Goal: Task Accomplishment & Management: Use online tool/utility

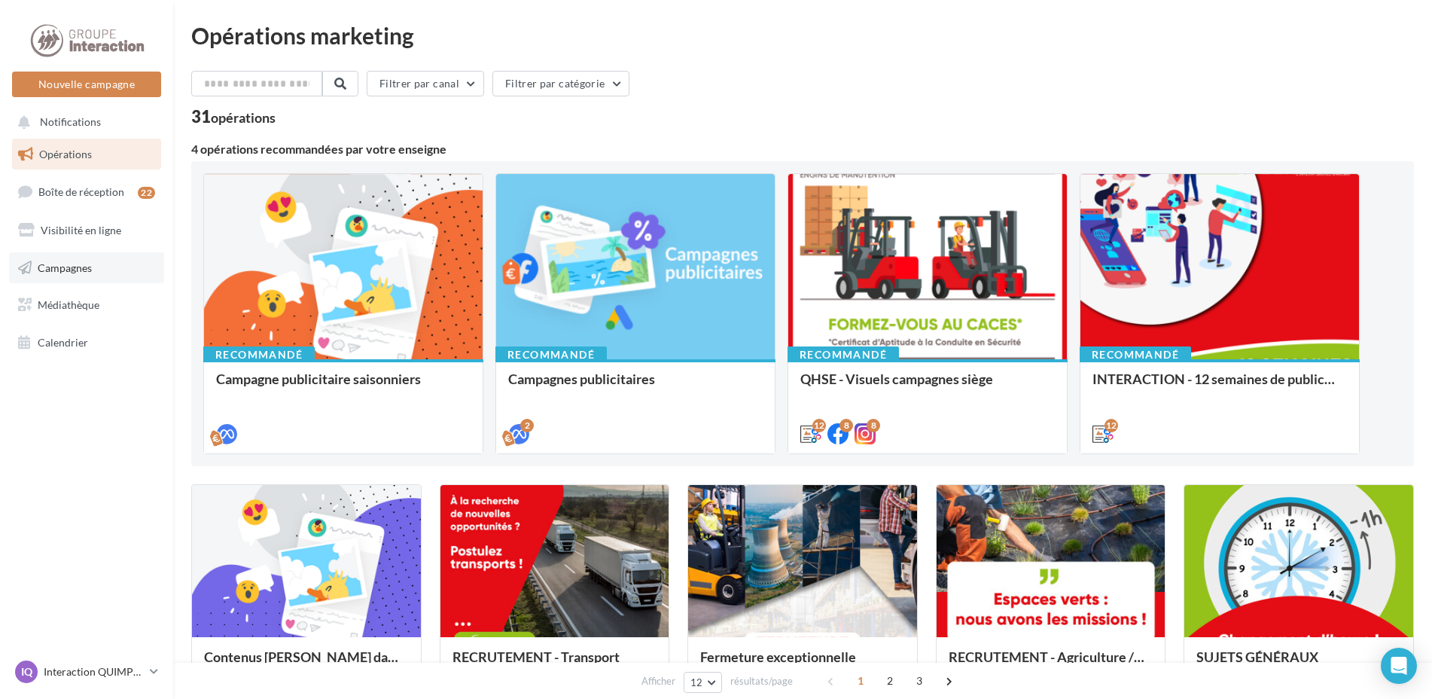
click at [42, 272] on span "Campagnes" at bounding box center [65, 267] width 54 height 13
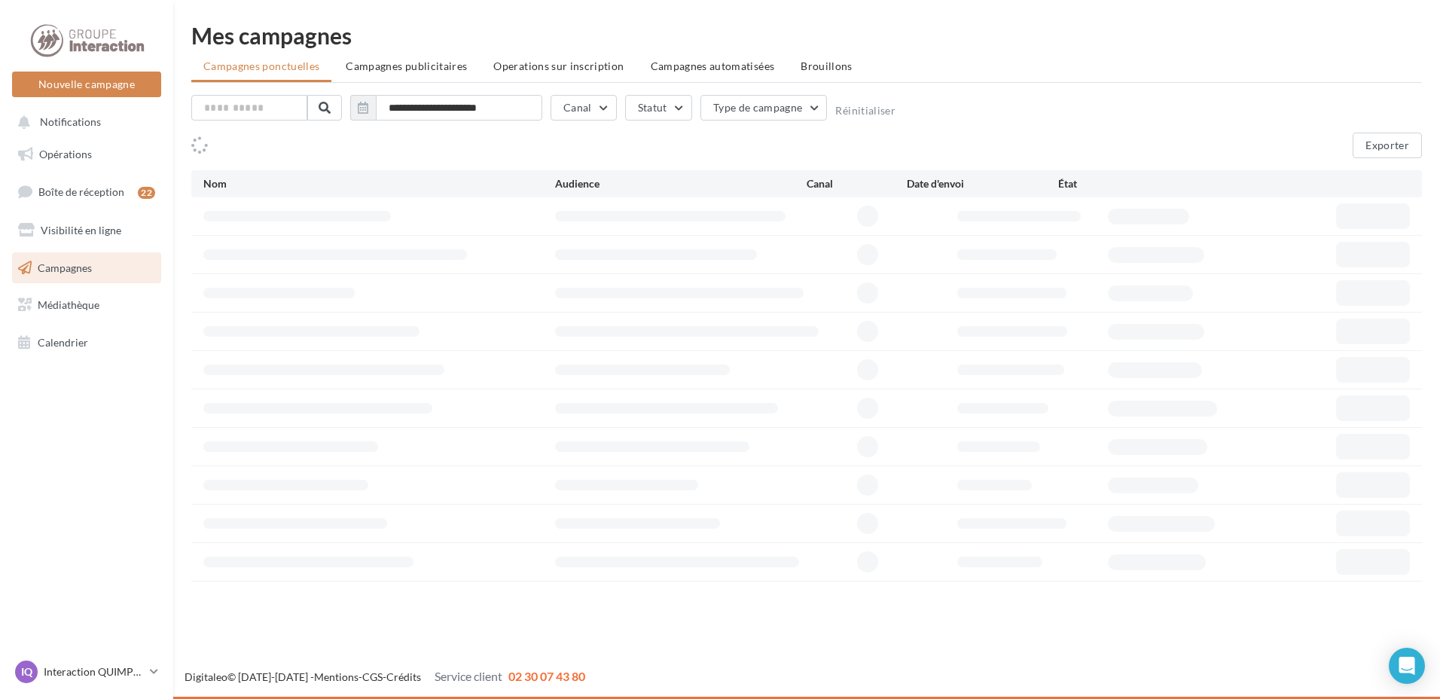
click at [56, 193] on span "Boîte de réception" at bounding box center [81, 191] width 86 height 13
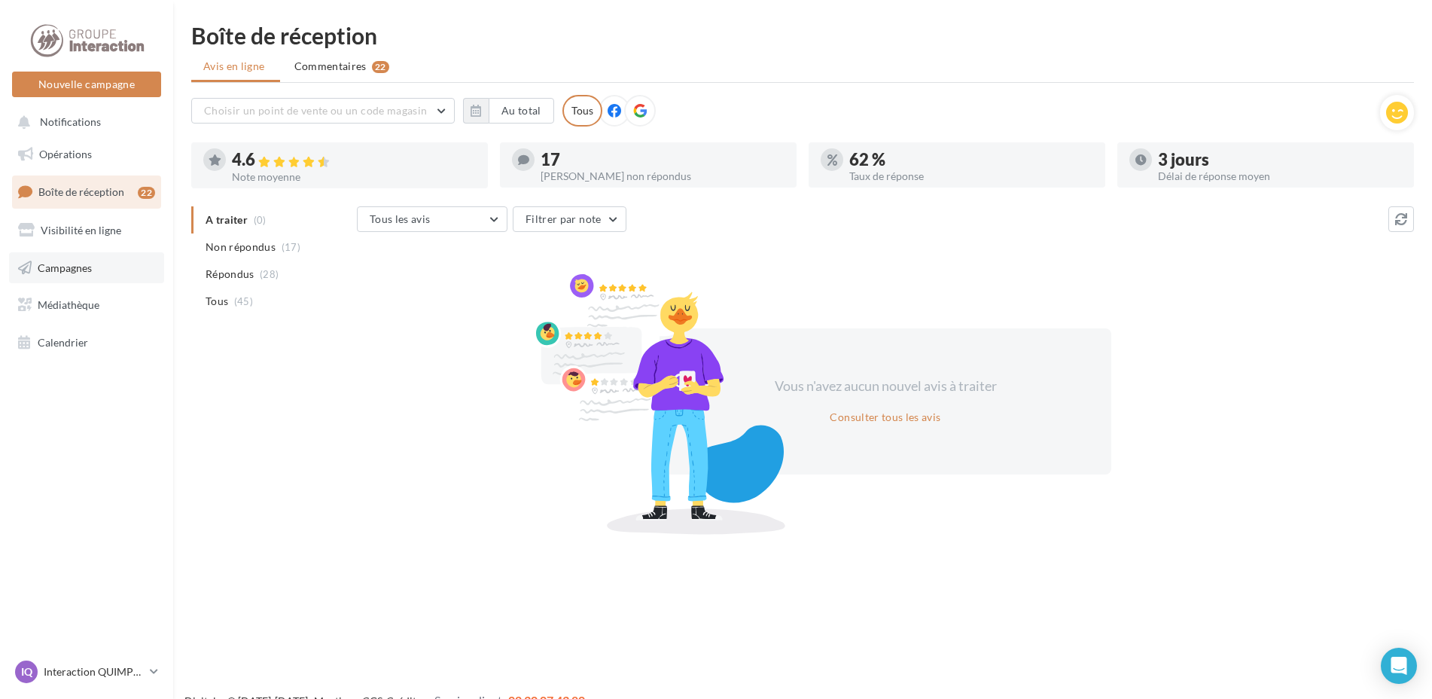
click at [59, 266] on span "Campagnes" at bounding box center [65, 267] width 54 height 13
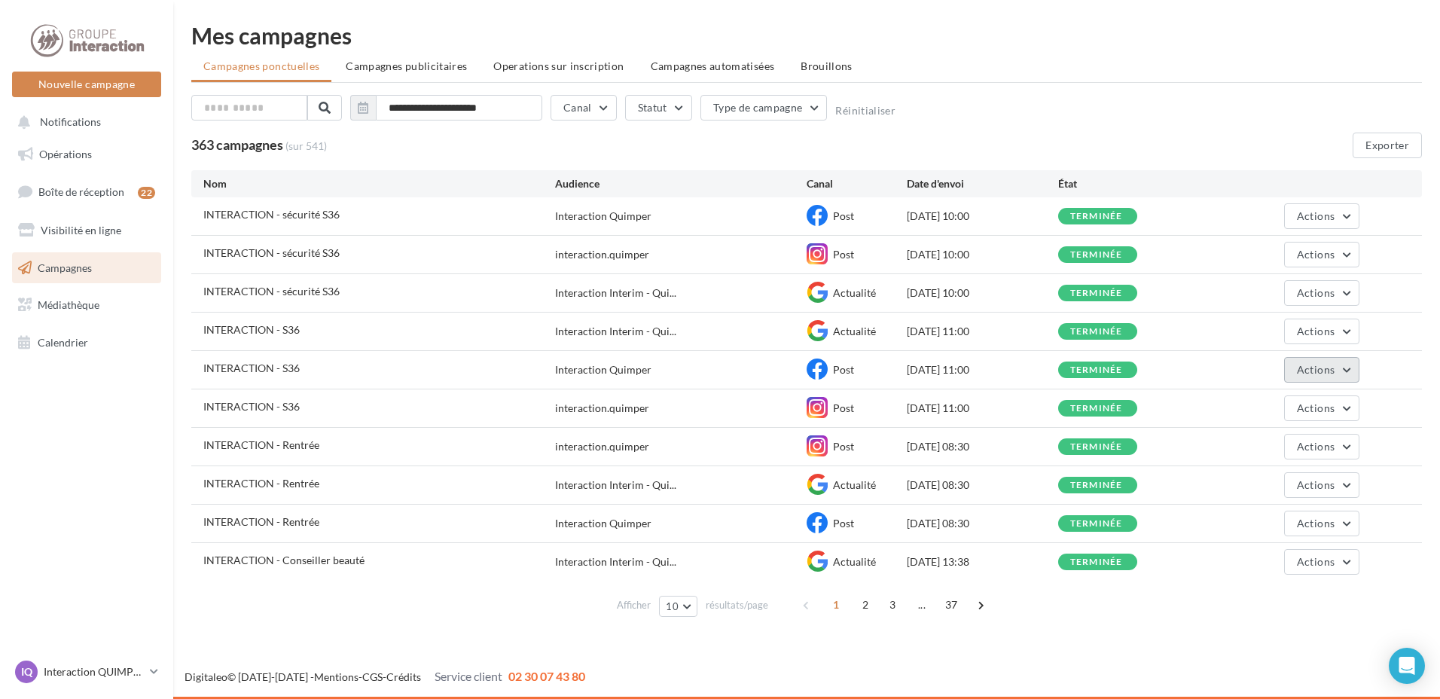
click at [1319, 371] on span "Actions" at bounding box center [1316, 369] width 38 height 13
click at [1265, 483] on button "Dupliquer" at bounding box center [1284, 483] width 151 height 39
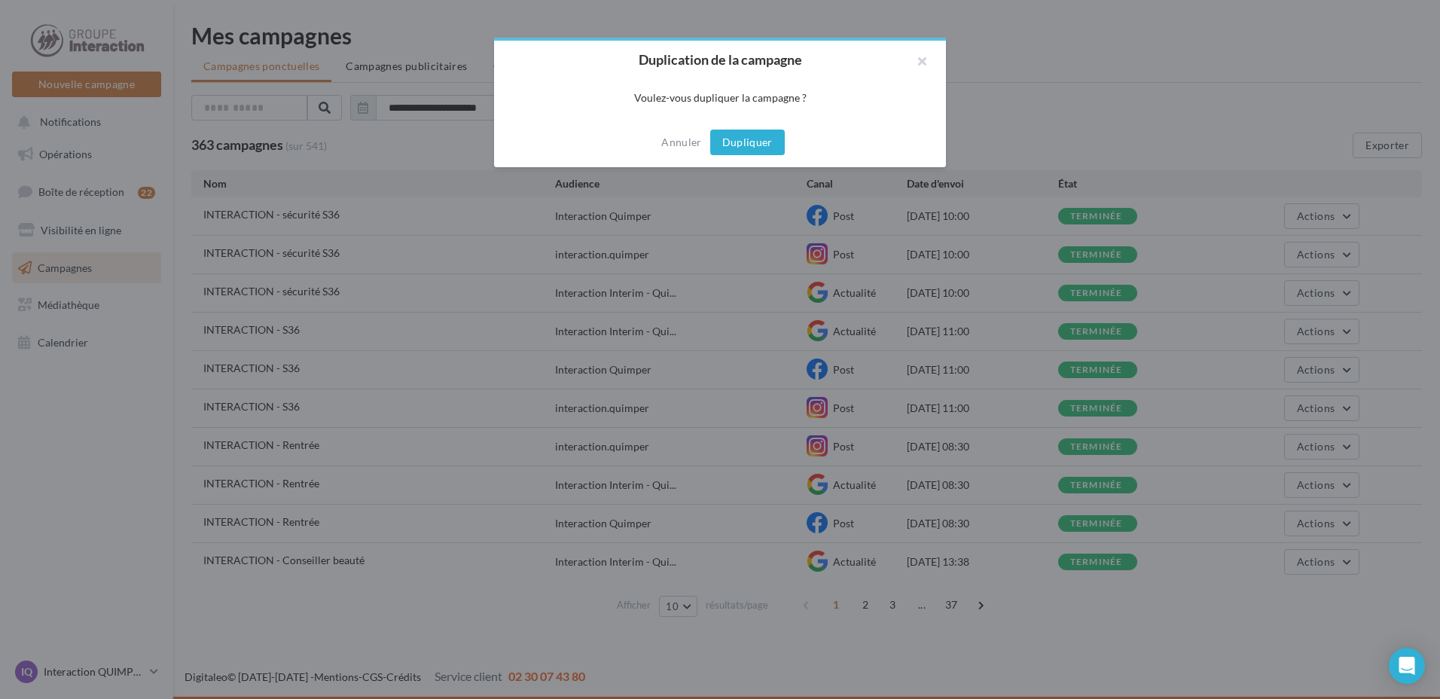
click at [728, 132] on button "Dupliquer" at bounding box center [747, 143] width 75 height 26
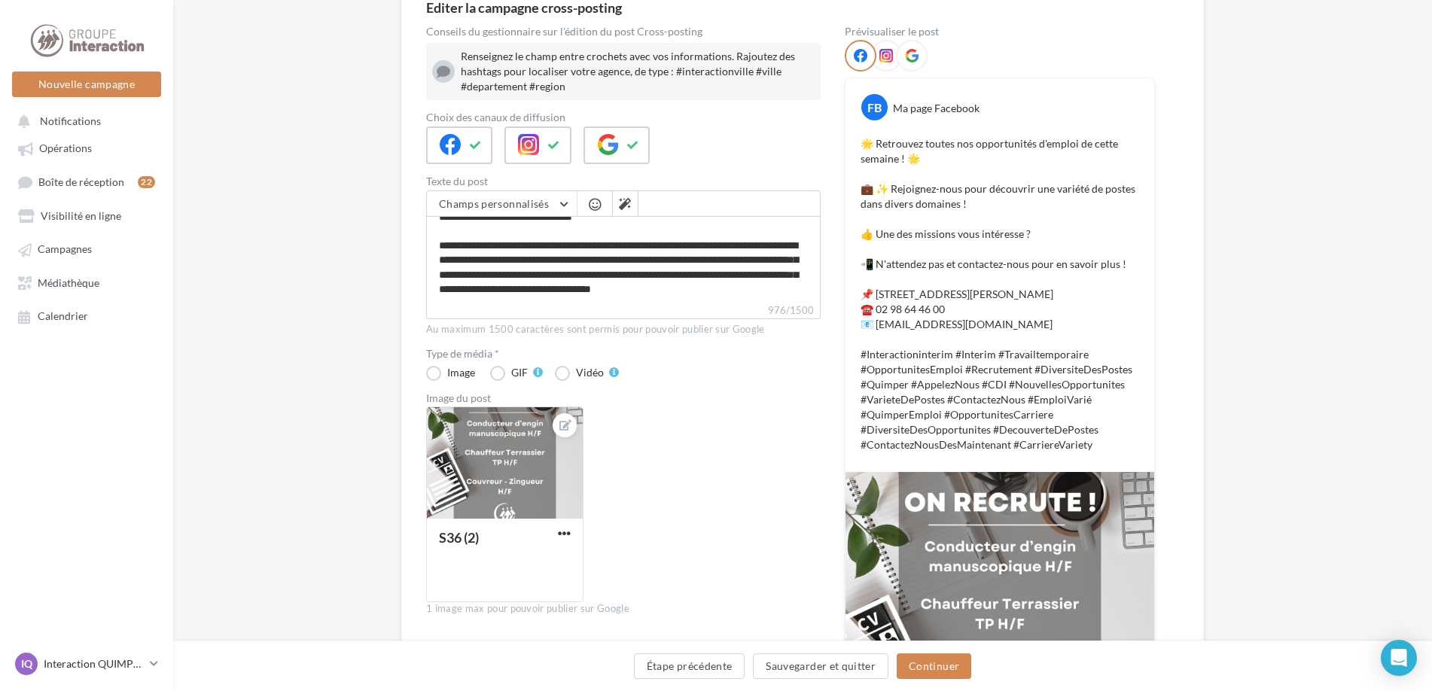
scroll to position [301, 0]
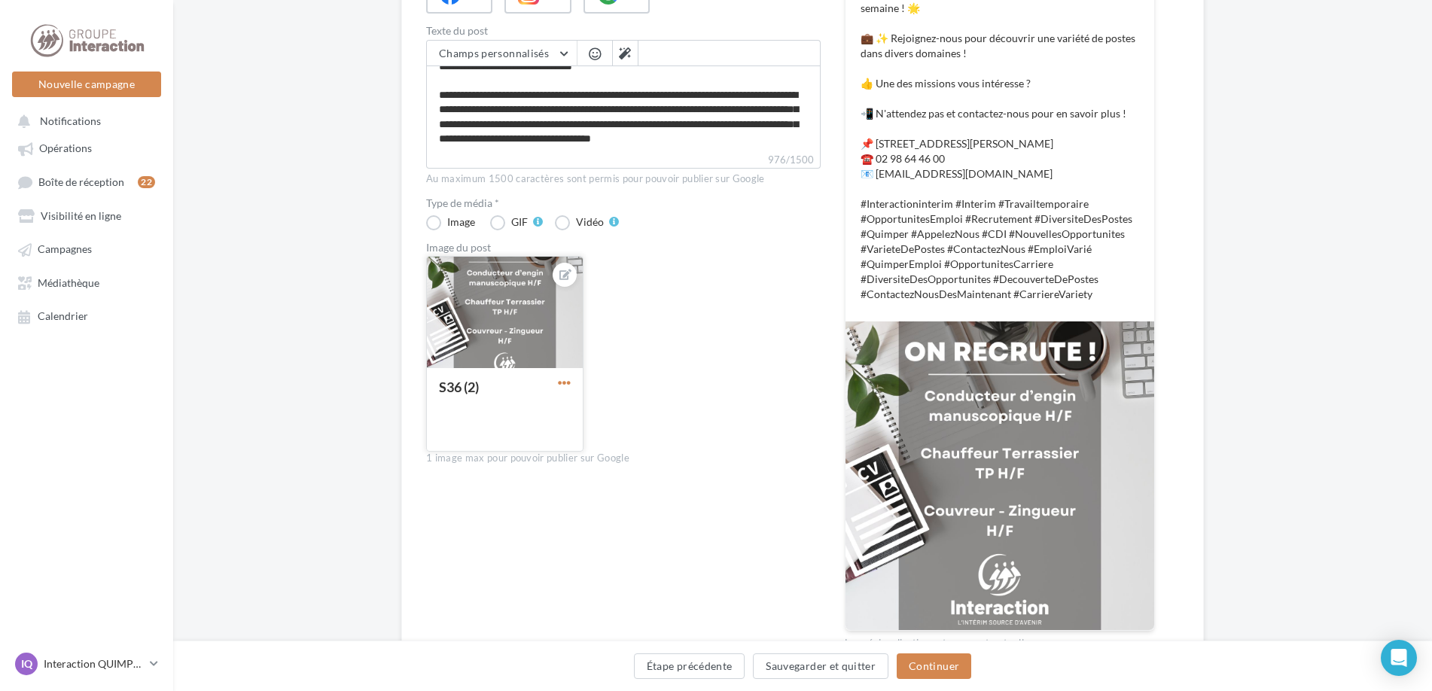
click at [570, 381] on span "button" at bounding box center [564, 383] width 13 height 13
click at [590, 413] on button "Remplacer l'image" at bounding box center [634, 413] width 159 height 39
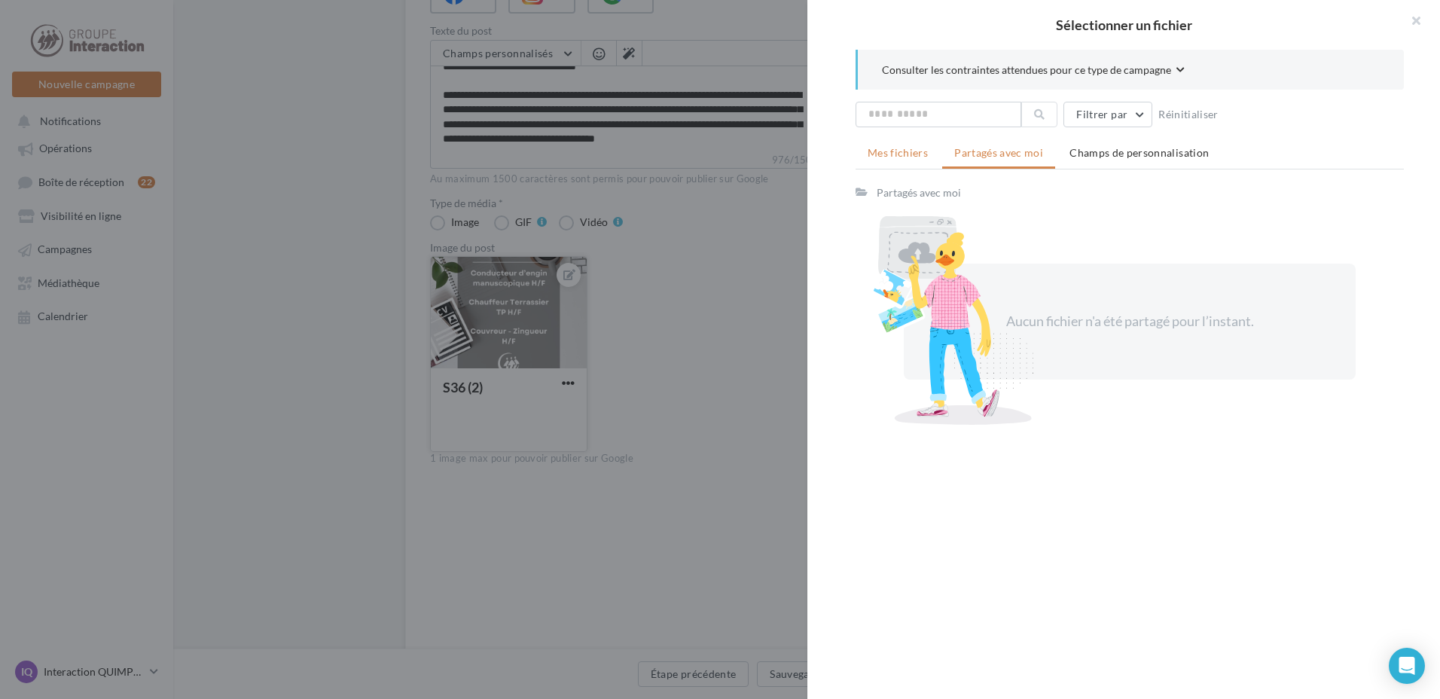
click at [896, 146] on span "Mes fichiers" at bounding box center [898, 152] width 60 height 13
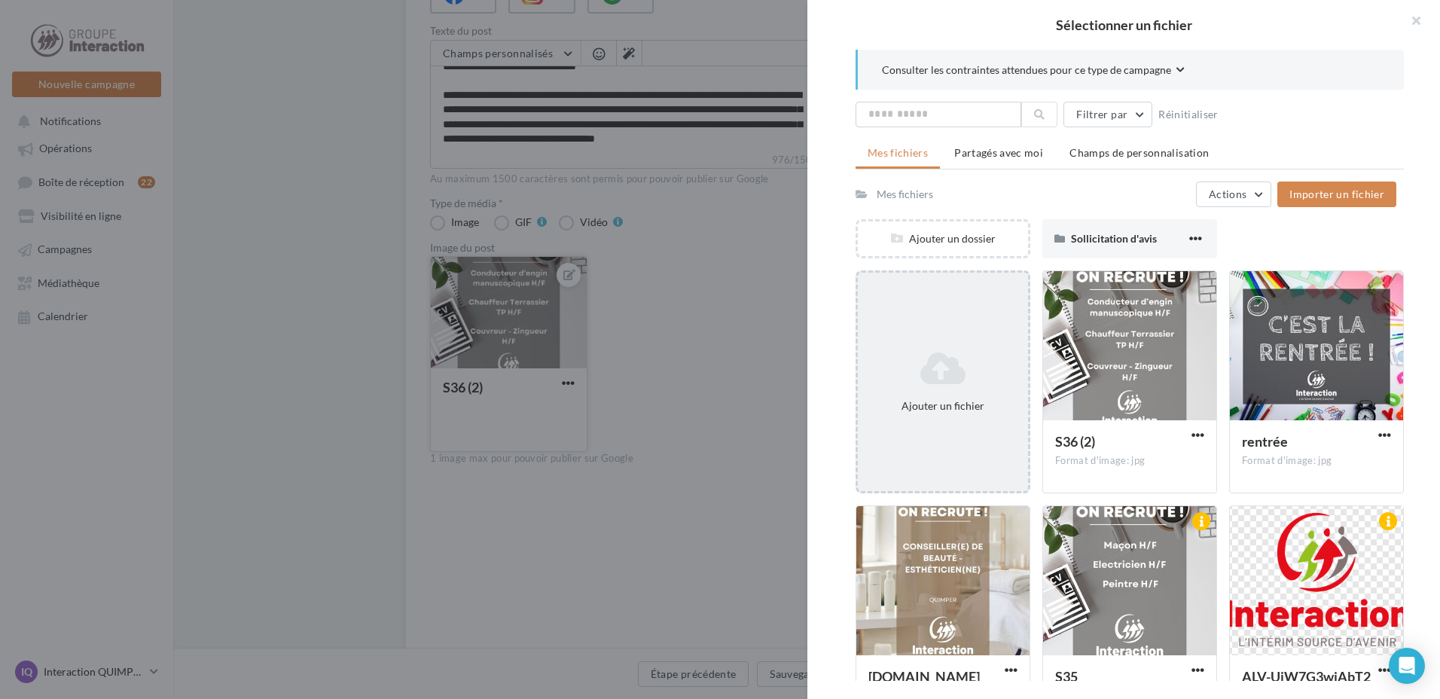
click at [943, 354] on icon at bounding box center [943, 368] width 158 height 36
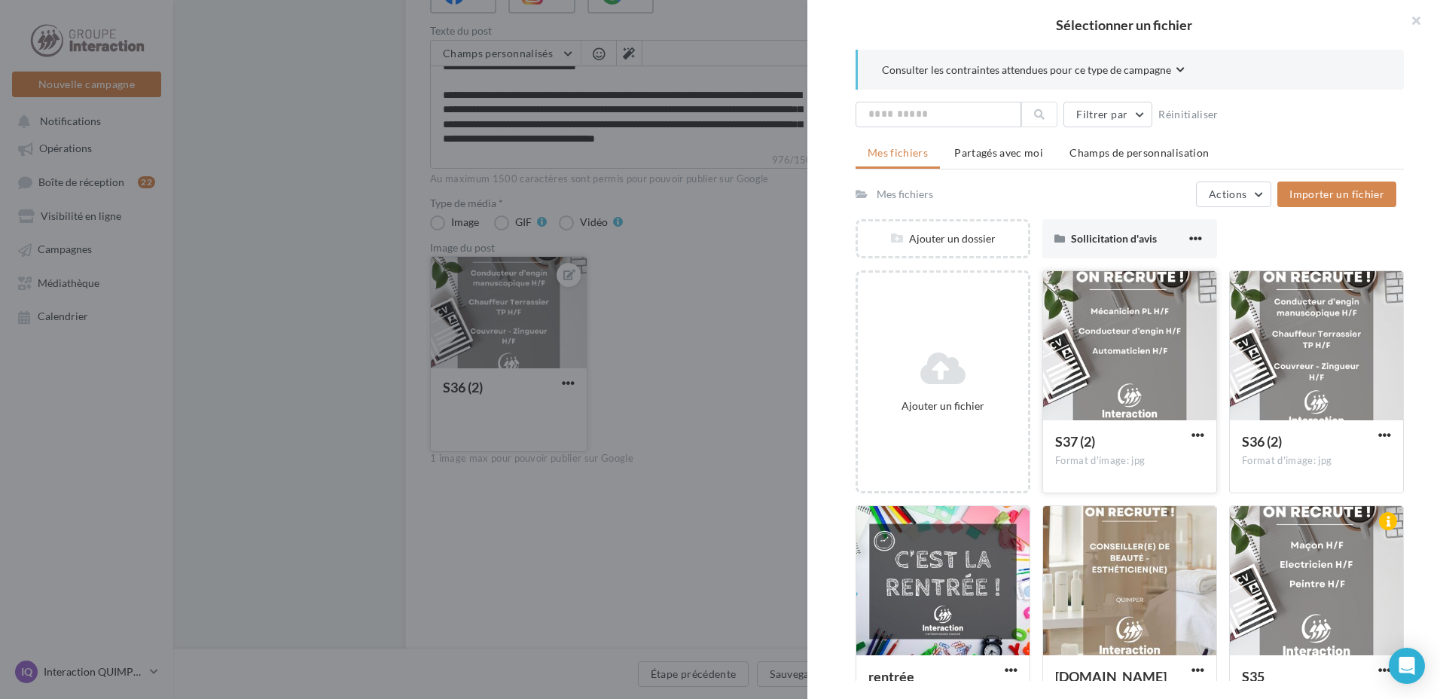
click at [1128, 349] on div at bounding box center [1129, 346] width 173 height 151
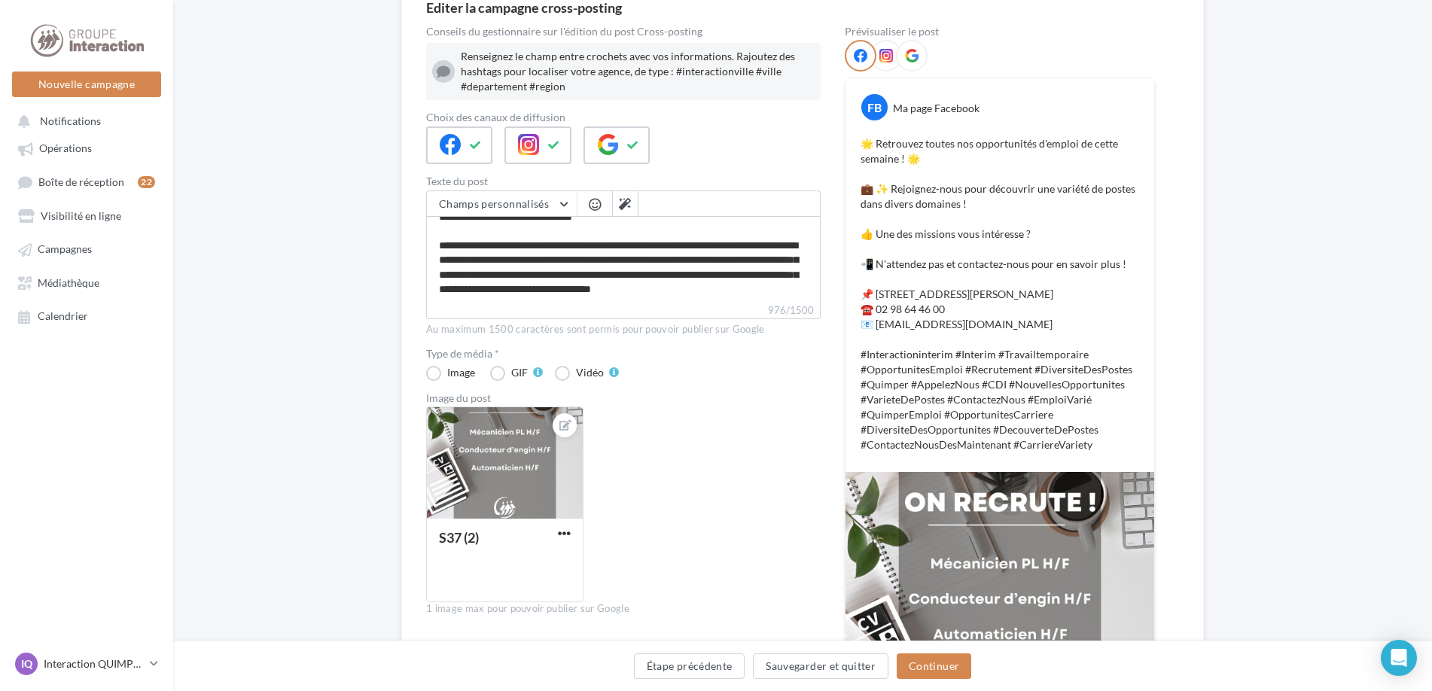
scroll to position [386, 0]
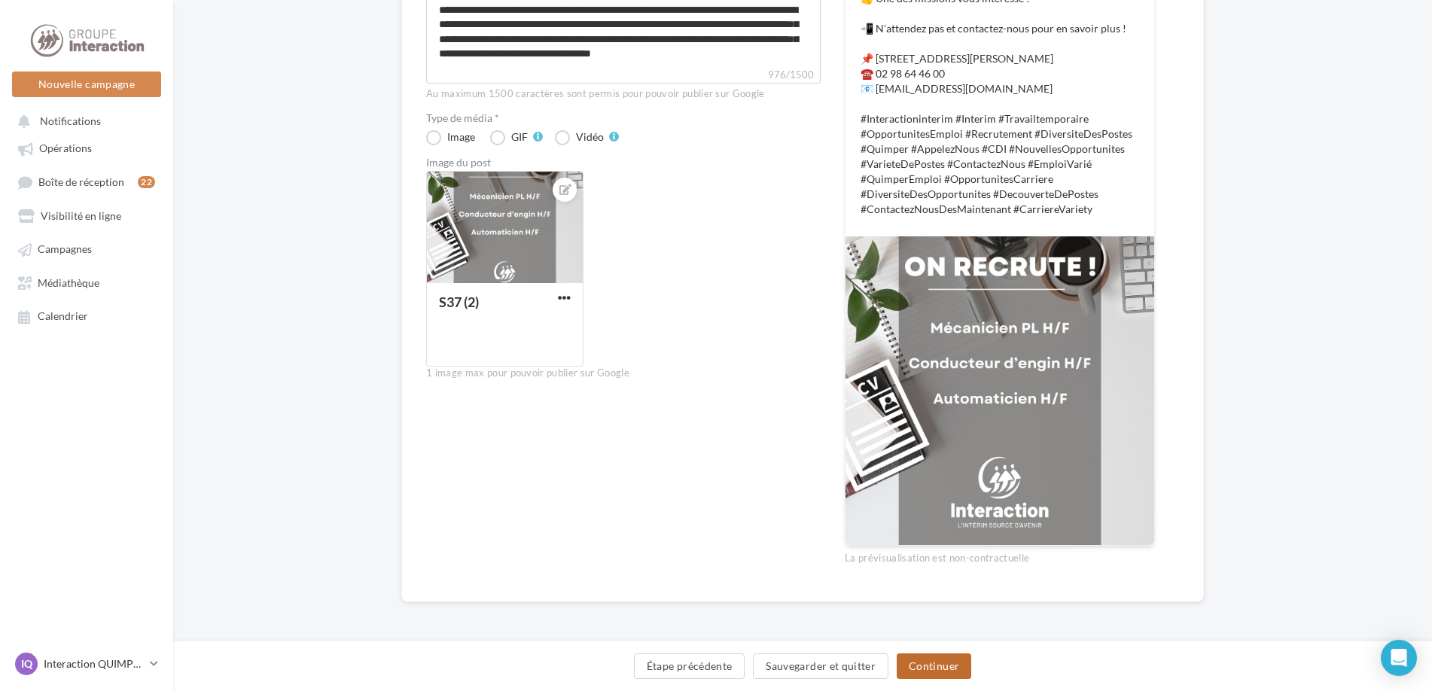
click at [944, 667] on button "Continuer" at bounding box center [934, 667] width 75 height 26
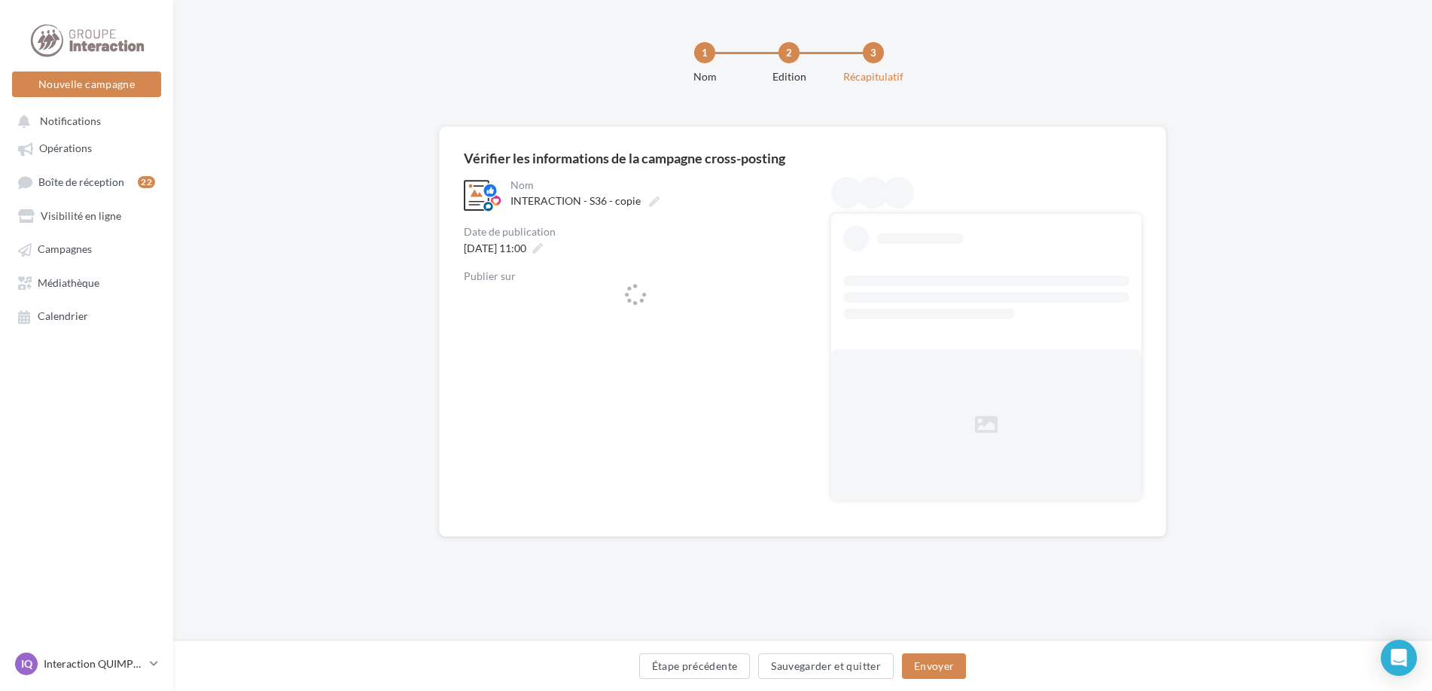
scroll to position [0, 0]
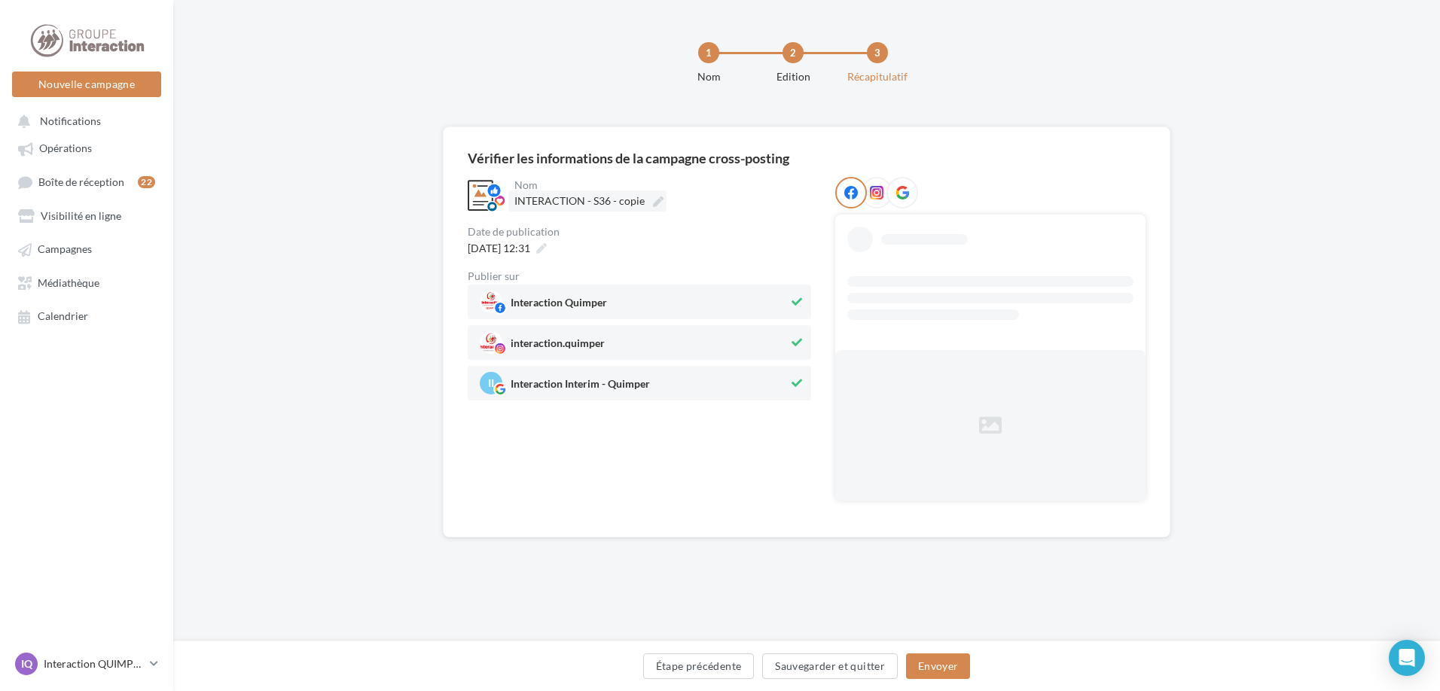
click at [657, 201] on icon at bounding box center [658, 202] width 11 height 11
click at [647, 201] on input "**********" at bounding box center [580, 204] width 133 height 26
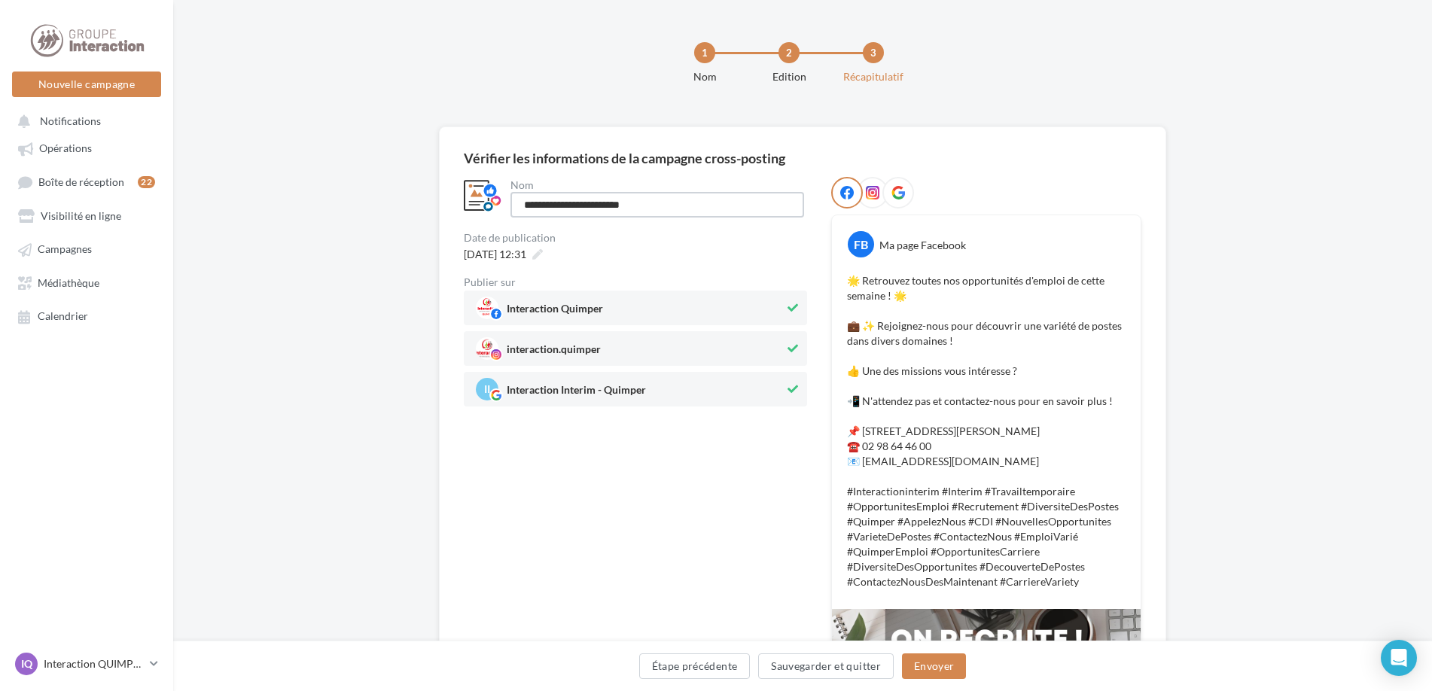
click at [657, 201] on input "**********" at bounding box center [658, 205] width 294 height 26
type input "**********"
click at [546, 255] on div "09/09/2025 à 12:31" at bounding box center [502, 254] width 88 height 22
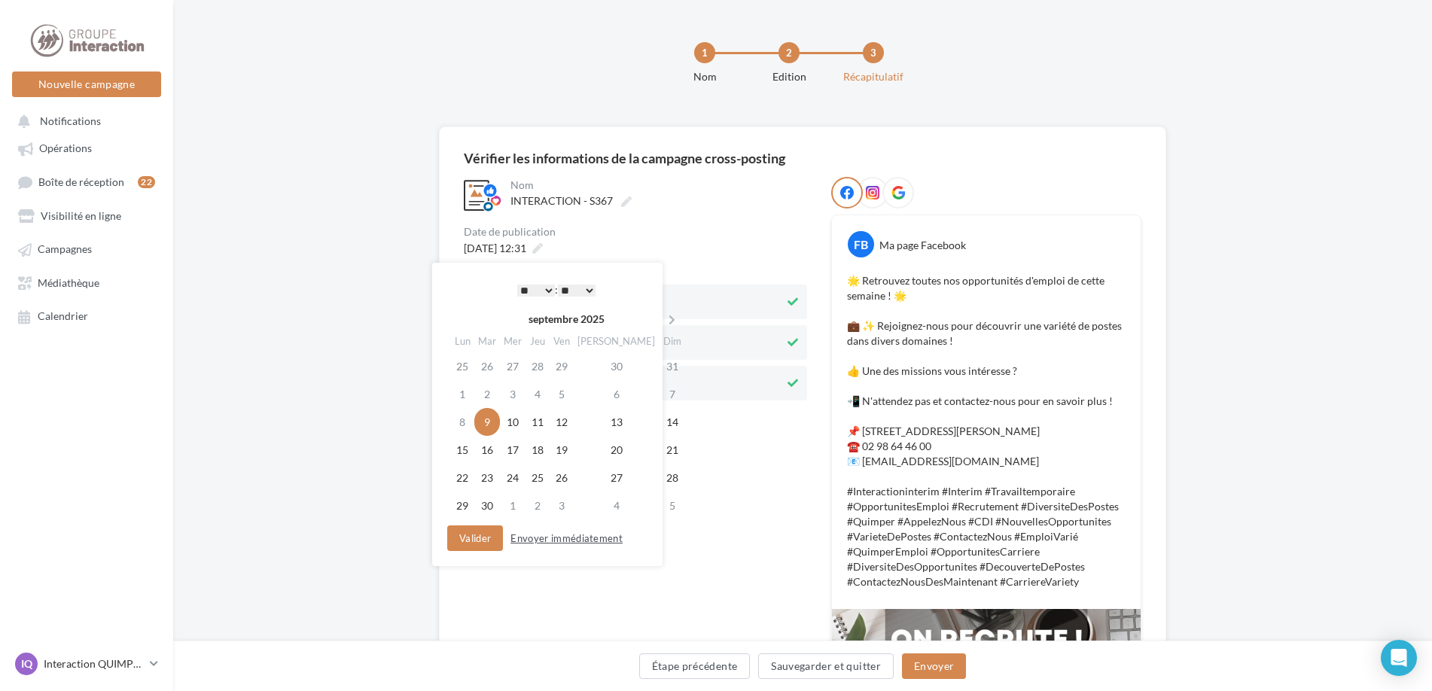
click at [576, 535] on button "Envoyer immédiatement" at bounding box center [567, 538] width 124 height 18
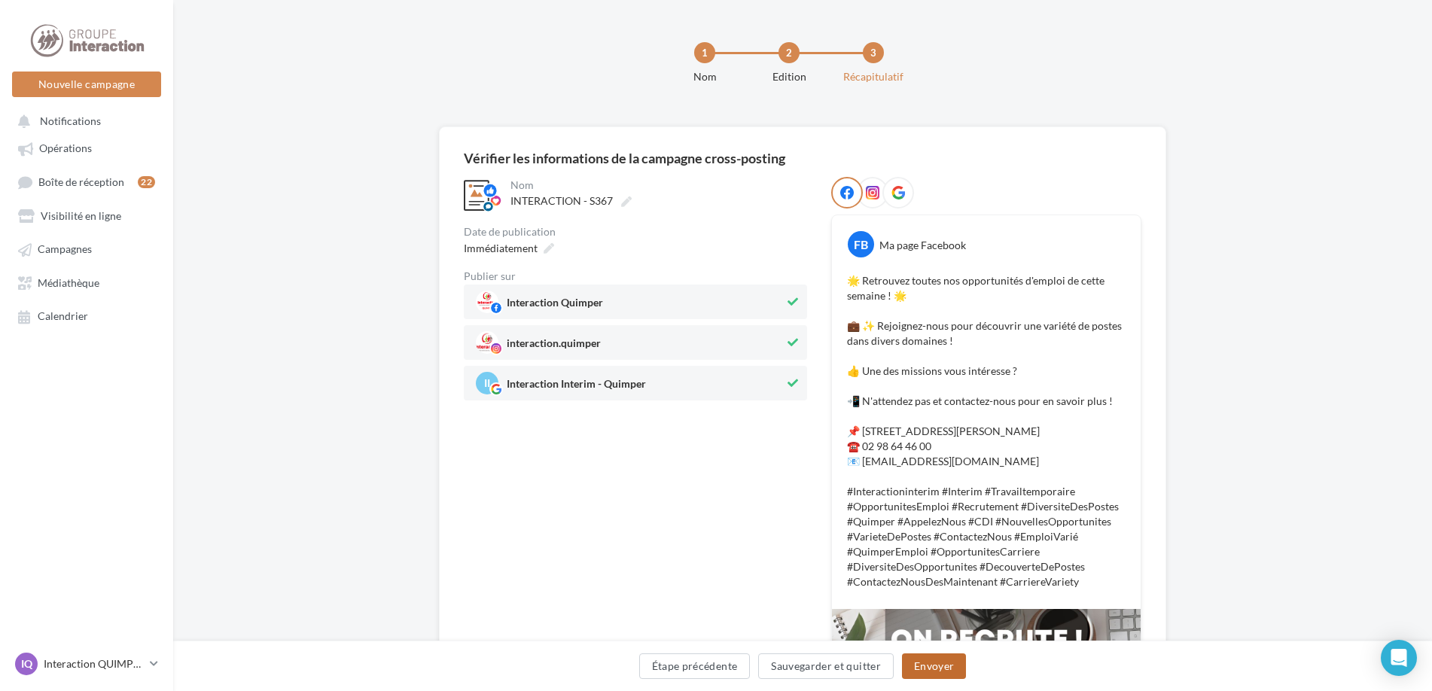
click at [950, 662] on button "Envoyer" at bounding box center [934, 667] width 64 height 26
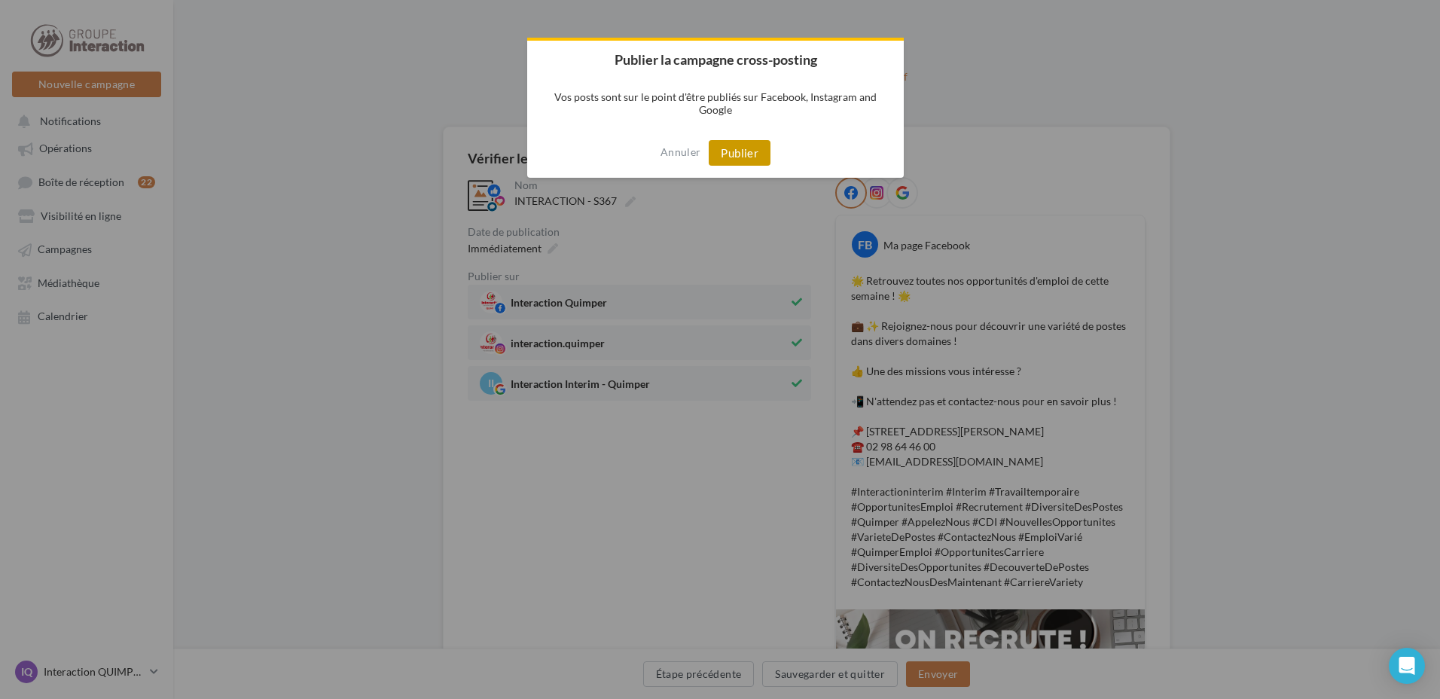
click at [710, 142] on button "Publier" at bounding box center [740, 153] width 62 height 26
